Goal: Check status: Check status

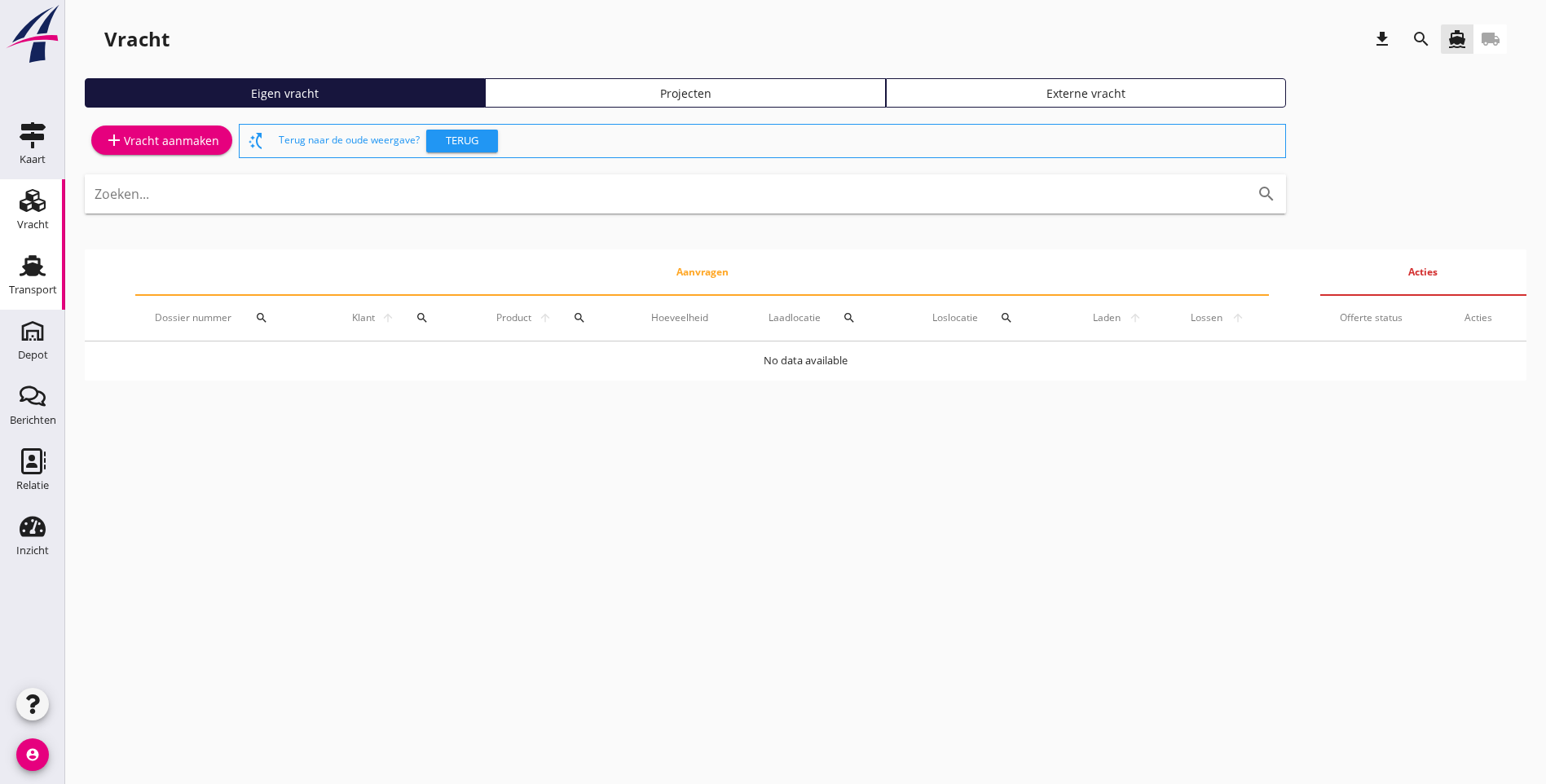
click at [38, 271] on use at bounding box center [32, 266] width 26 height 22
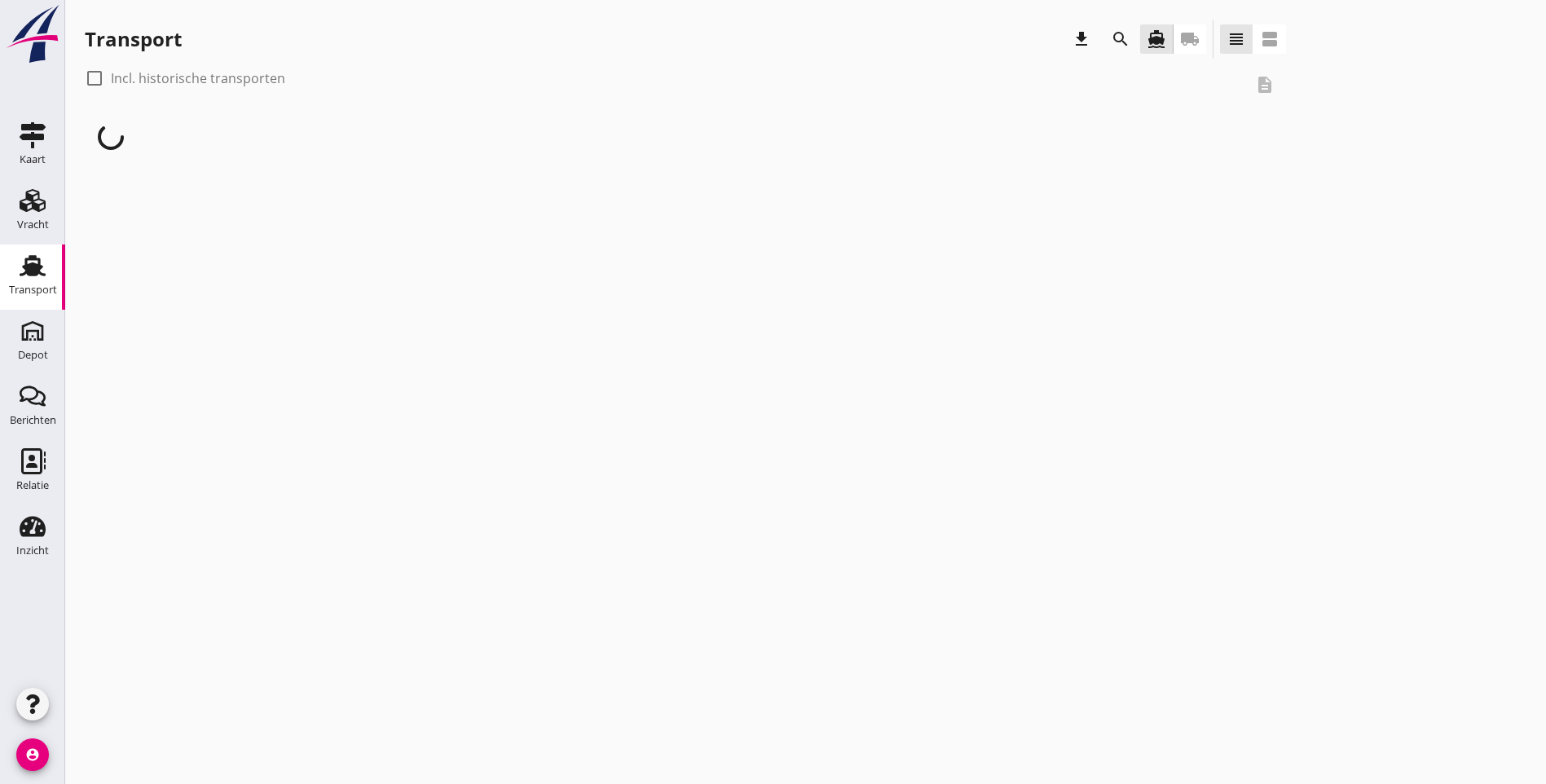
click at [95, 79] on div at bounding box center [94, 78] width 27 height 27
checkbox input "true"
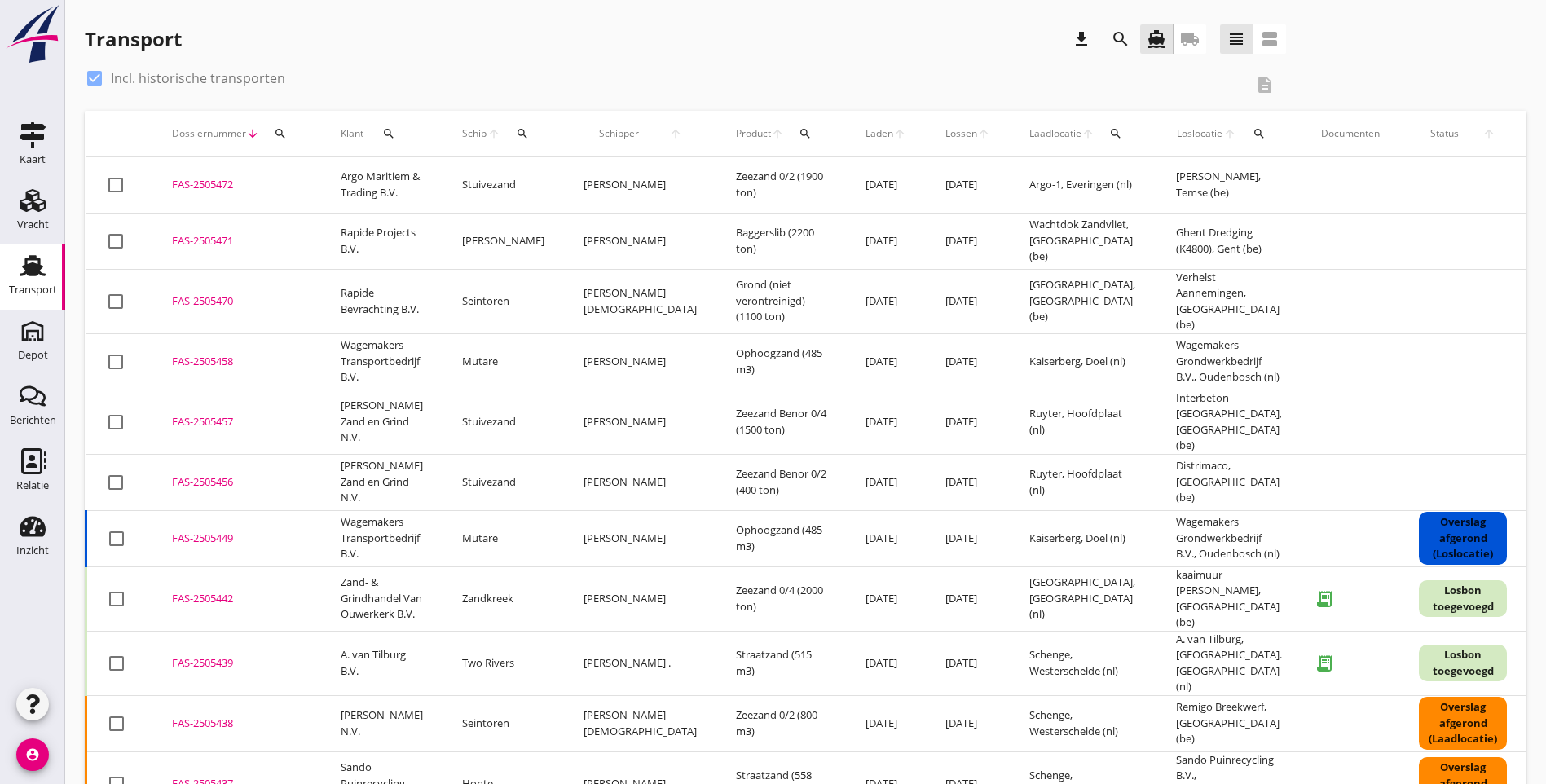
click at [523, 132] on icon "search" at bounding box center [522, 133] width 13 height 13
click at [538, 184] on input "Zoek op (scheeps)naam" at bounding box center [595, 180] width 170 height 26
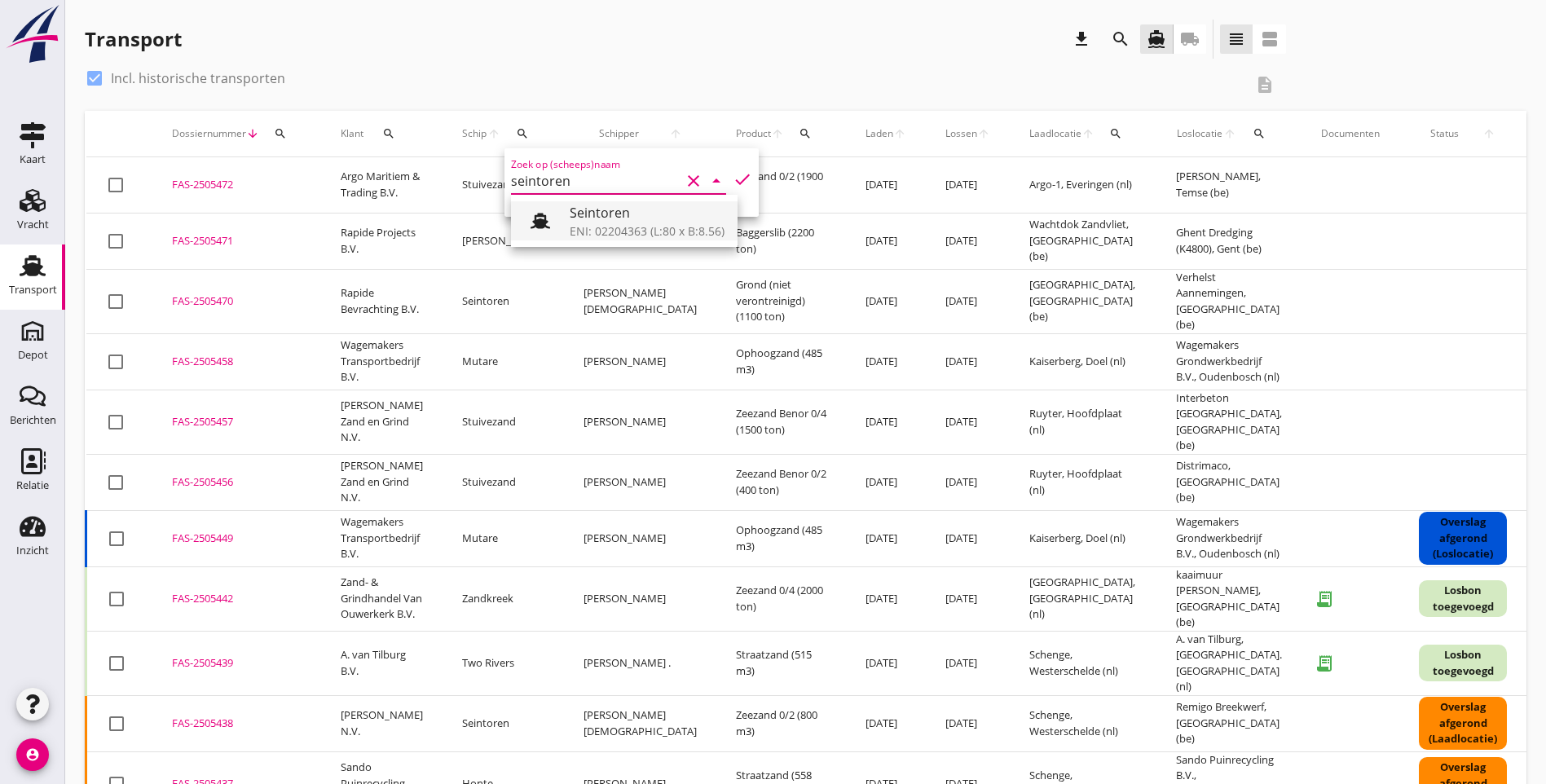
click at [638, 218] on div "Seintoren" at bounding box center [647, 213] width 155 height 20
click at [733, 180] on icon "check" at bounding box center [743, 179] width 20 height 20
type input "Seintoren"
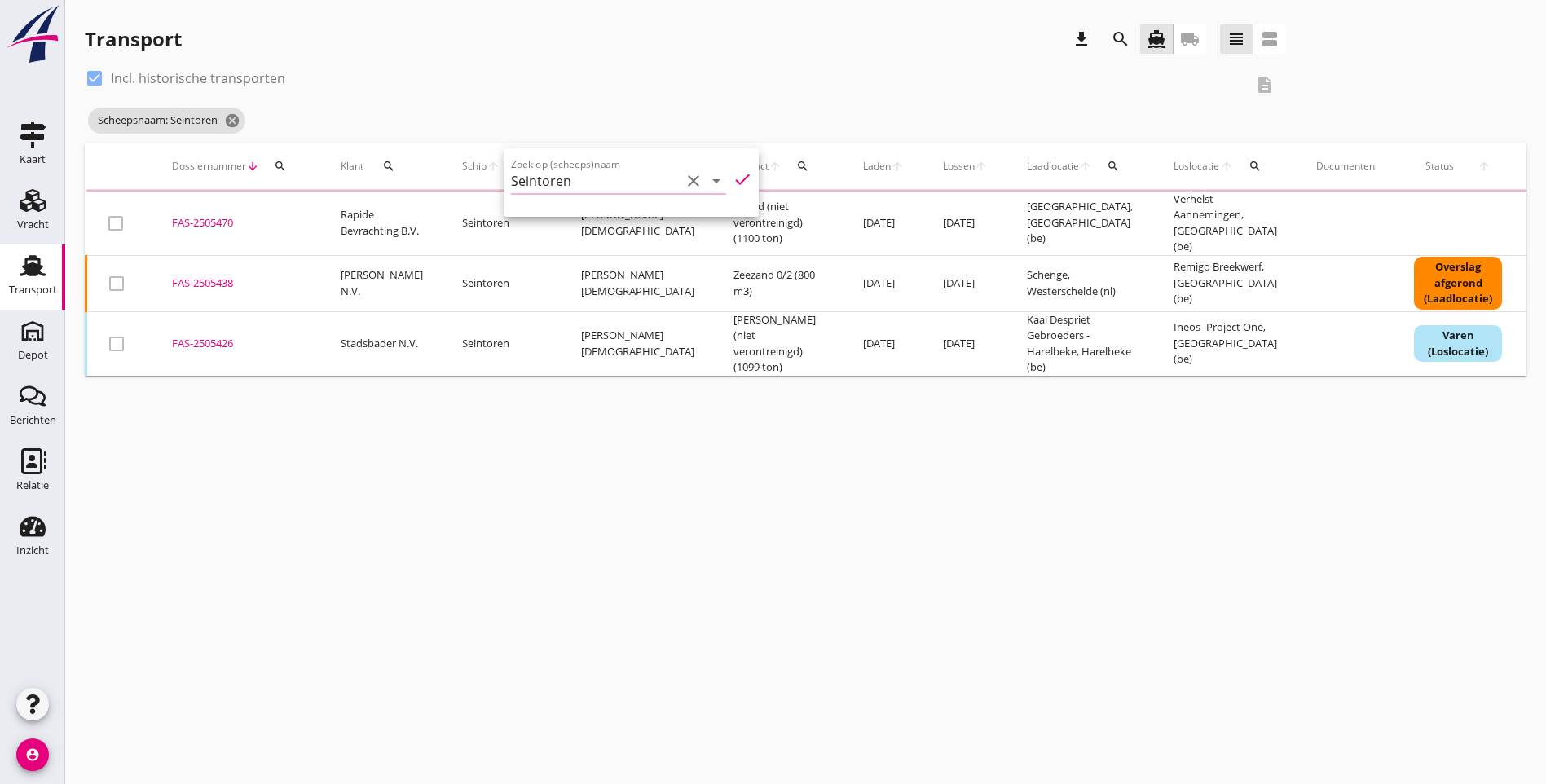
click at [466, 115] on div "Scheepsnaam: Seintoren cancel" at bounding box center [685, 120] width 1202 height 32
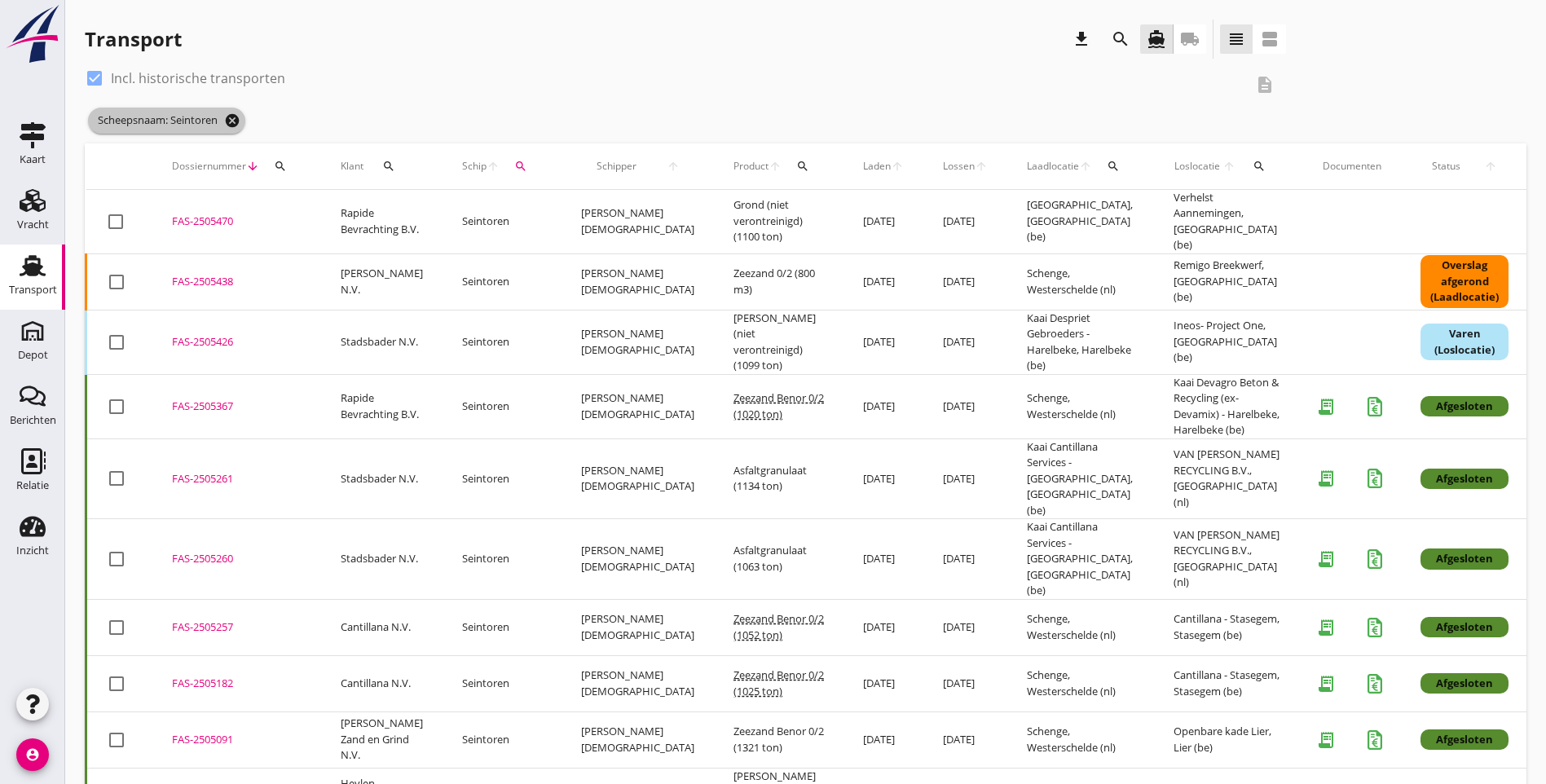
click at [236, 122] on icon "cancel" at bounding box center [232, 121] width 17 height 17
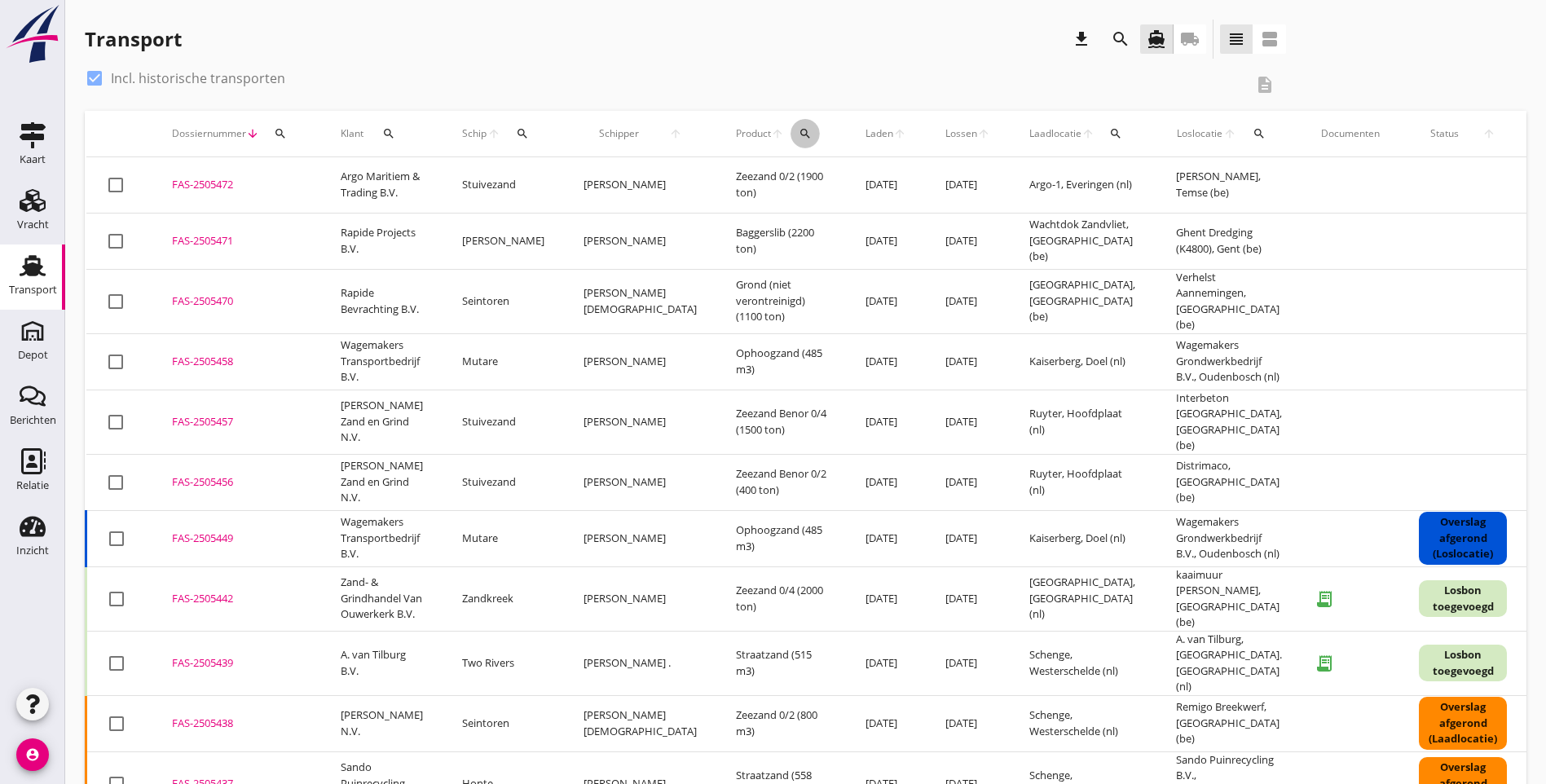
click at [799, 133] on icon "search" at bounding box center [805, 133] width 13 height 13
click at [771, 182] on input "Zoeken op product..." at bounding box center [822, 180] width 170 height 26
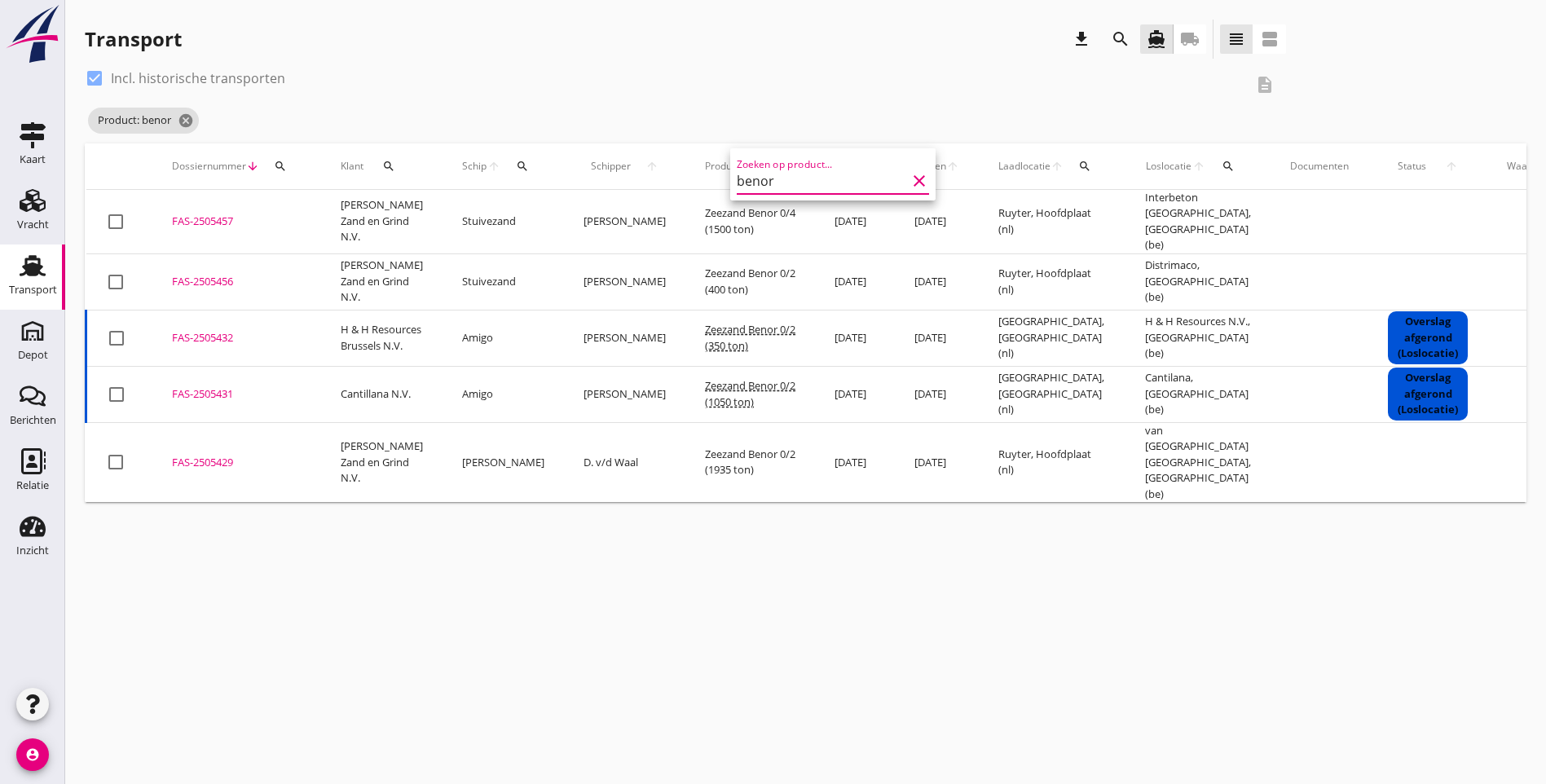
type input "benor"
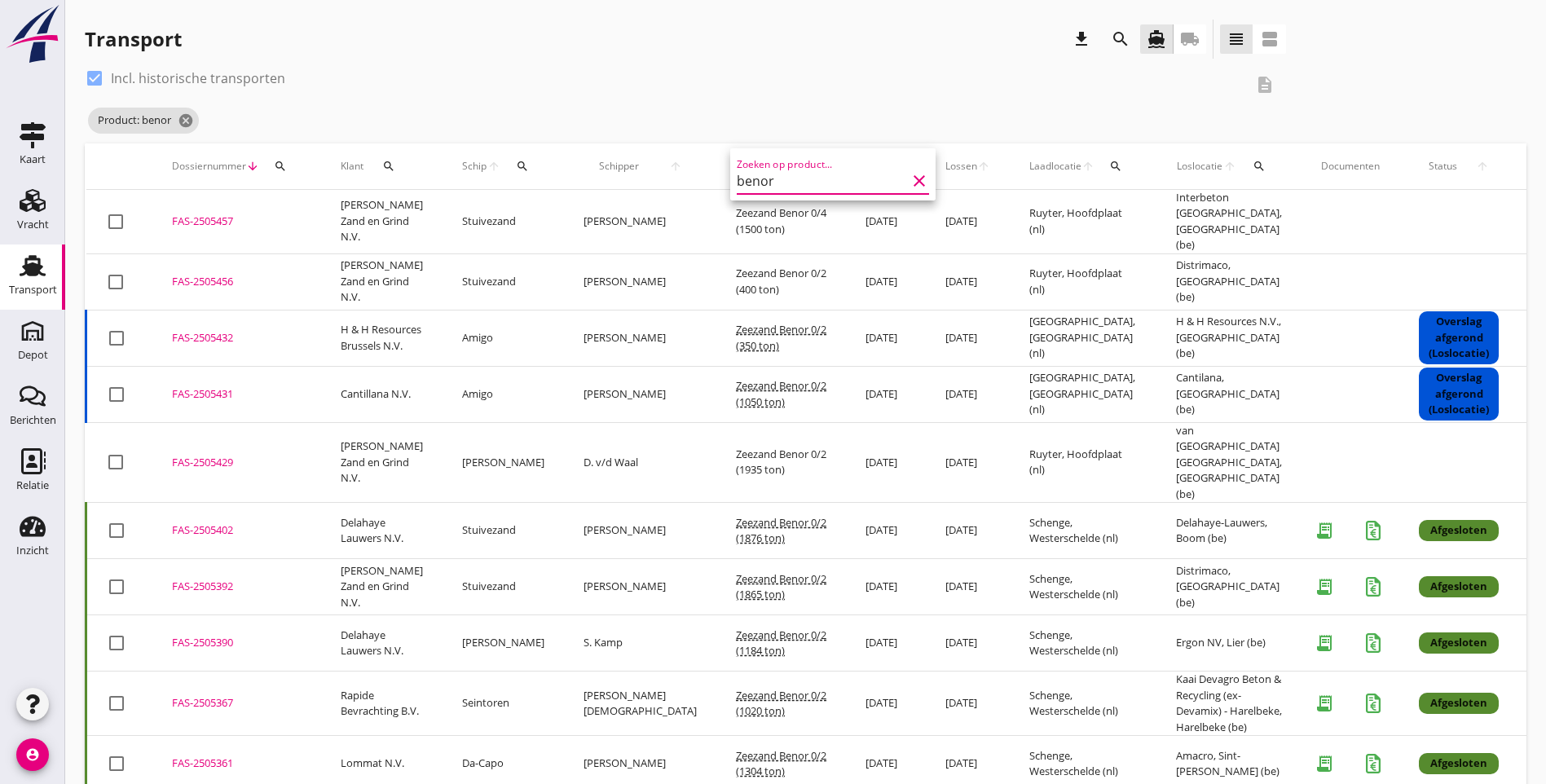
click at [758, 128] on div "Product: benor cancel" at bounding box center [685, 120] width 1202 height 32
click at [188, 122] on icon "cancel" at bounding box center [185, 121] width 17 height 17
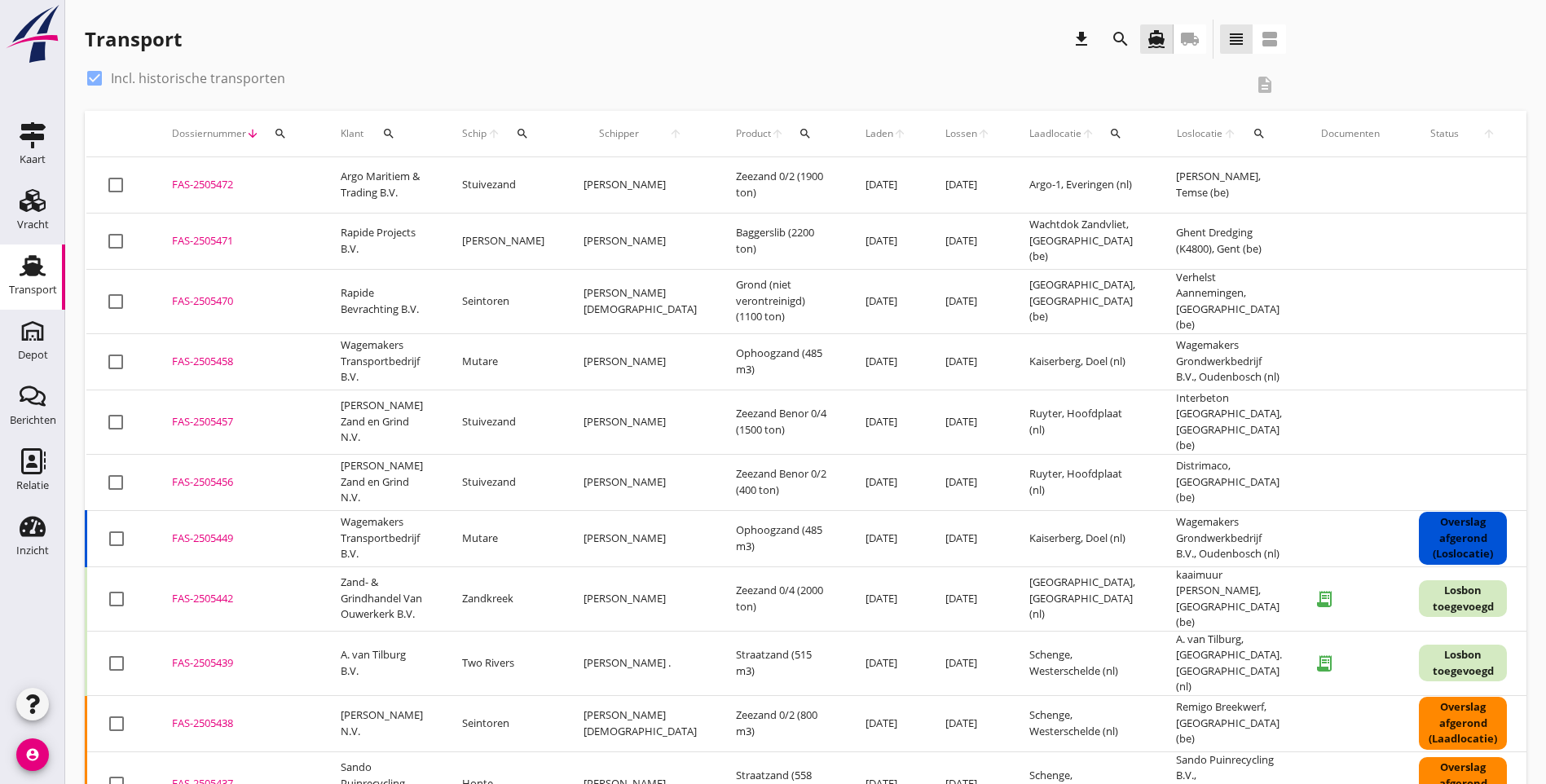
click at [1217, 62] on div "Transport download search directions_boat local_shipping view_headline view_age…" at bounding box center [805, 42] width 1442 height 46
